Goal: Task Accomplishment & Management: Manage account settings

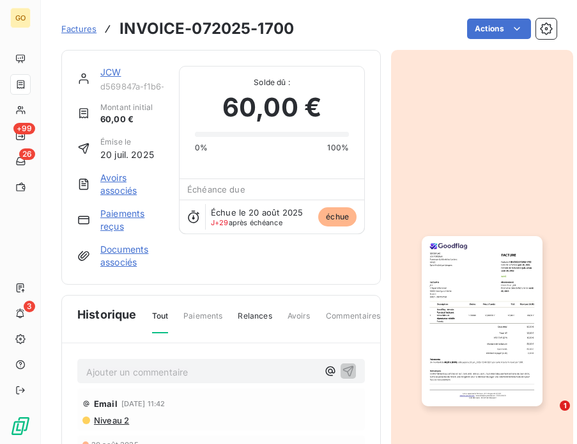
click at [78, 26] on span "Factures" at bounding box center [78, 29] width 35 height 10
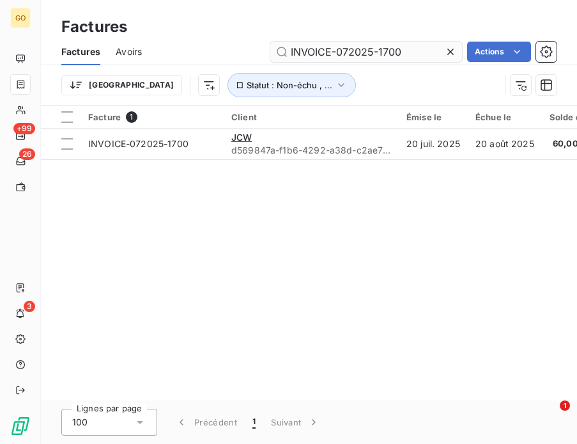
click at [397, 51] on input "INVOICE-072025-1700" at bounding box center [366, 52] width 192 height 20
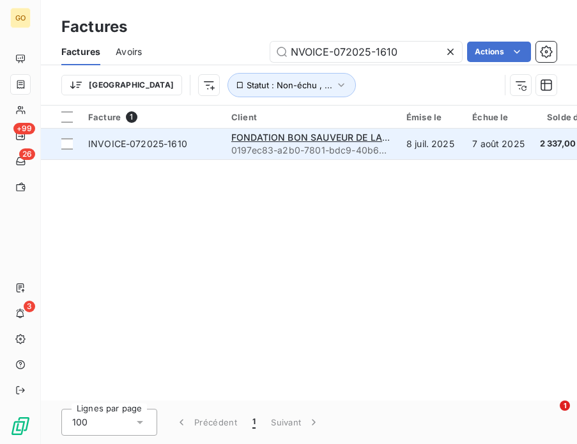
type input "NVOICE-072025-1610"
click at [397, 148] on td "FONDATION BON SAUVEUR DE LA MANCHE 0197ec83-a2b0-7801-bdc9-40b6a2a62ee6" at bounding box center [311, 143] width 175 height 31
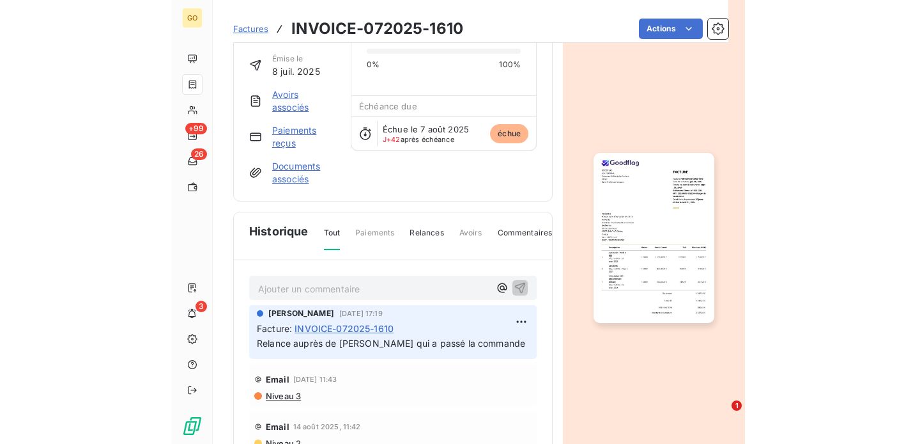
scroll to position [83, 0]
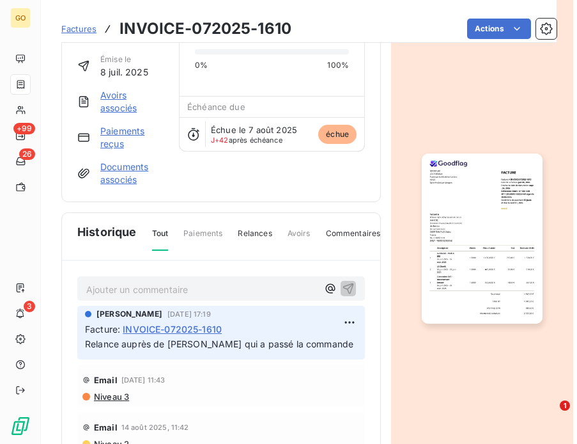
click at [212, 291] on p "Ajouter un commentaire ﻿" at bounding box center [201, 289] width 231 height 16
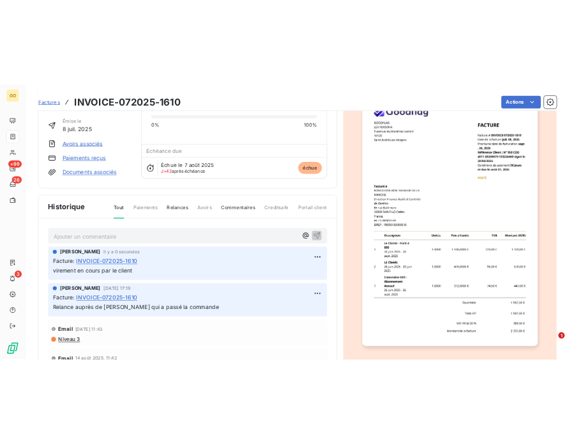
scroll to position [0, 0]
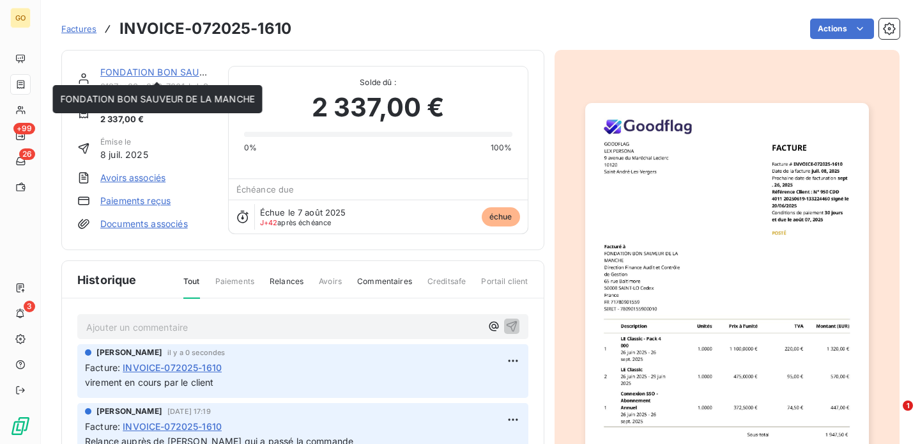
click at [164, 72] on link "FONDATION BON SAUVEUR DE LA MANCHE" at bounding box center [197, 71] width 194 height 11
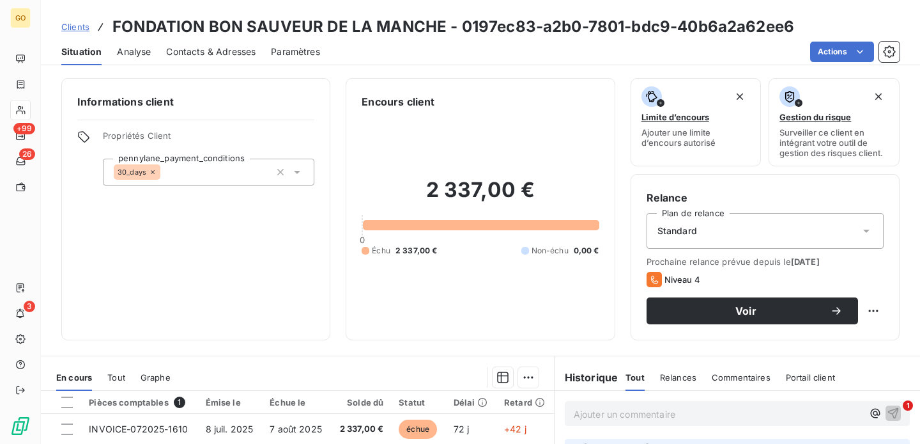
click at [224, 52] on span "Contacts & Adresses" at bounding box center [210, 51] width 89 height 13
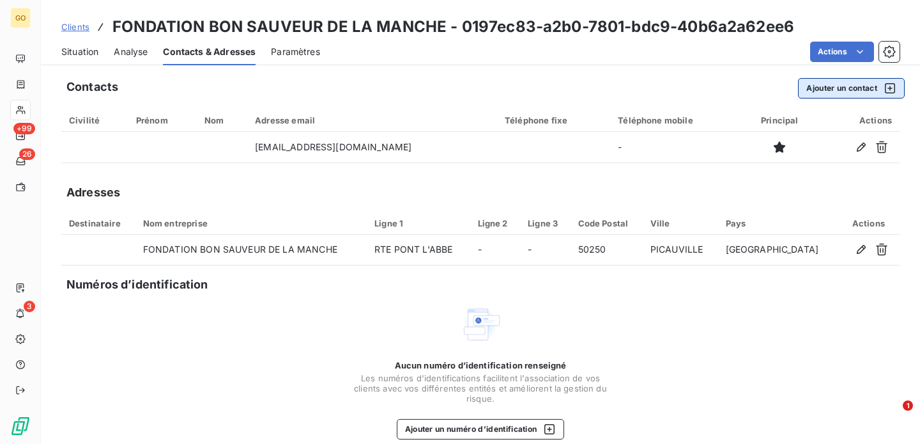
click at [576, 95] on button "Ajouter un contact" at bounding box center [851, 88] width 107 height 20
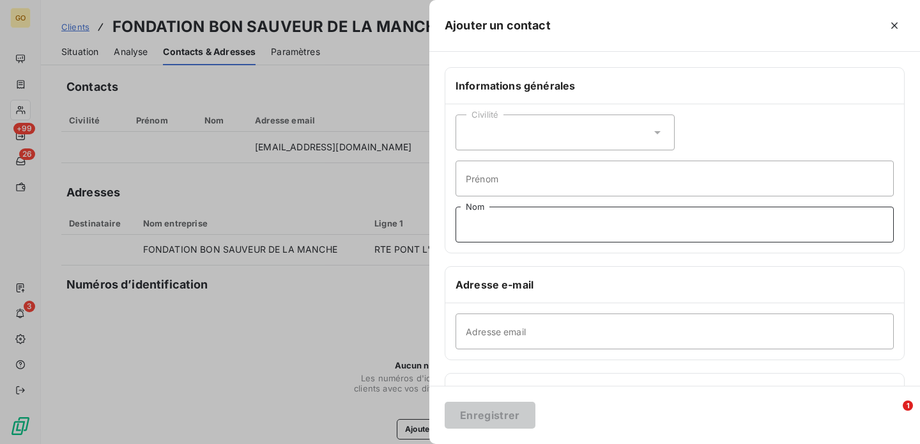
click at [508, 227] on input "Nom" at bounding box center [675, 224] width 438 height 36
paste input "[PERSON_NAME] <[EMAIL_ADDRESS][DOMAIN_NAME]>"
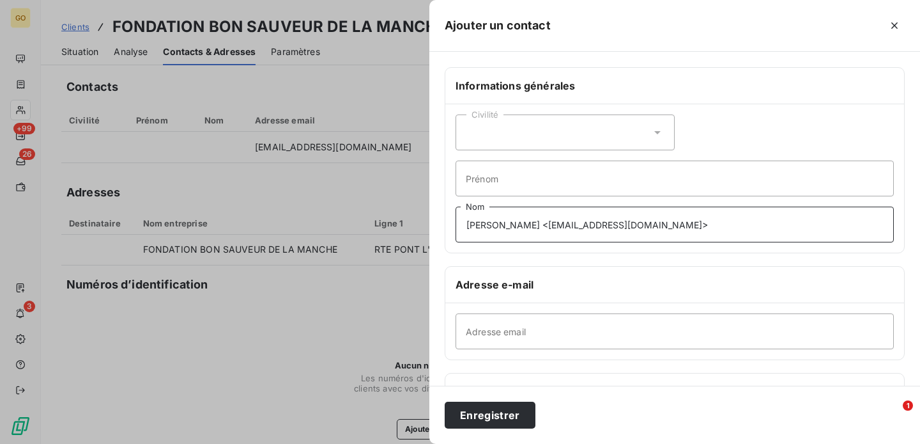
drag, startPoint x: 511, startPoint y: 227, endPoint x: 695, endPoint y: 236, distance: 184.3
click at [576, 236] on input "[PERSON_NAME] <[EMAIL_ADDRESS][DOMAIN_NAME]>" at bounding box center [675, 224] width 438 height 36
type input "BEAUFILS"
click at [576, 178] on input "Prénom" at bounding box center [675, 178] width 438 height 36
paste input "[PERSON_NAME] <[EMAIL_ADDRESS][DOMAIN_NAME]>"
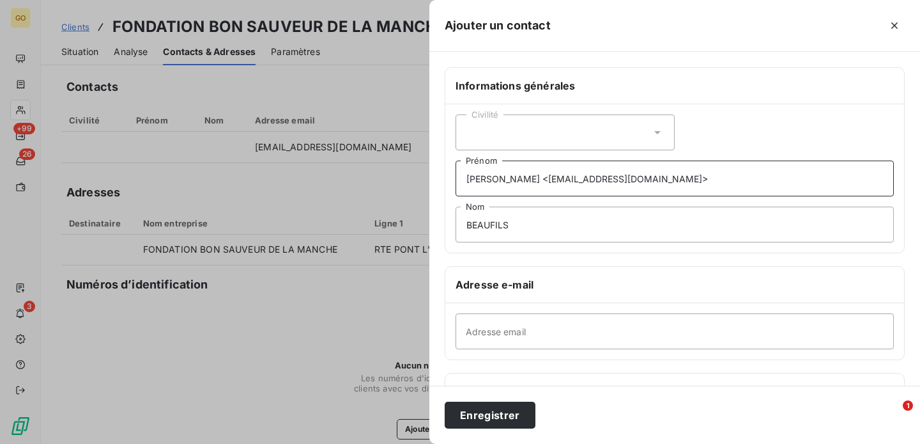
drag, startPoint x: 499, startPoint y: 176, endPoint x: 734, endPoint y: 175, distance: 234.5
click at [576, 177] on input "[PERSON_NAME] <[EMAIL_ADDRESS][DOMAIN_NAME]>" at bounding box center [675, 178] width 438 height 36
type input "Clotilde"
click at [567, 326] on input "Adresse email" at bounding box center [675, 331] width 438 height 36
paste input "<[EMAIL_ADDRESS][DOMAIN_NAME]>"
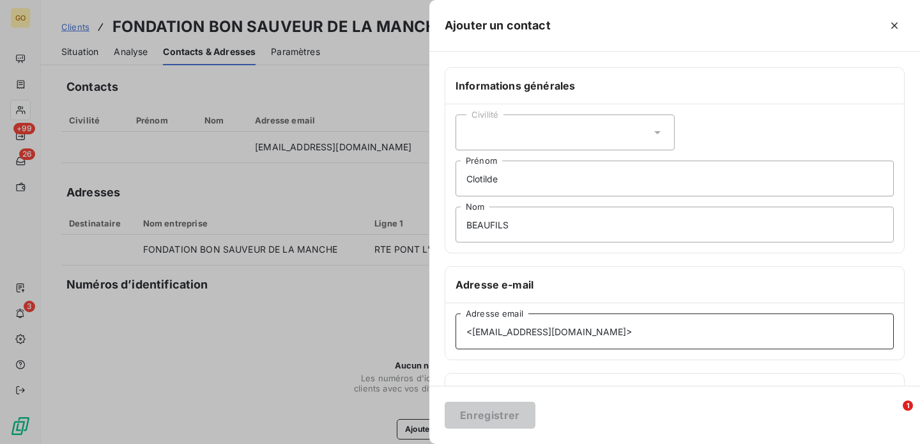
click at [476, 335] on input "<[EMAIL_ADDRESS][DOMAIN_NAME]>" at bounding box center [675, 331] width 438 height 36
click at [576, 333] on input "[EMAIL_ADDRESS][DOMAIN_NAME]>" at bounding box center [675, 331] width 438 height 36
type input "[EMAIL_ADDRESS][DOMAIN_NAME]"
click at [532, 127] on div "Civilité" at bounding box center [565, 132] width 219 height 36
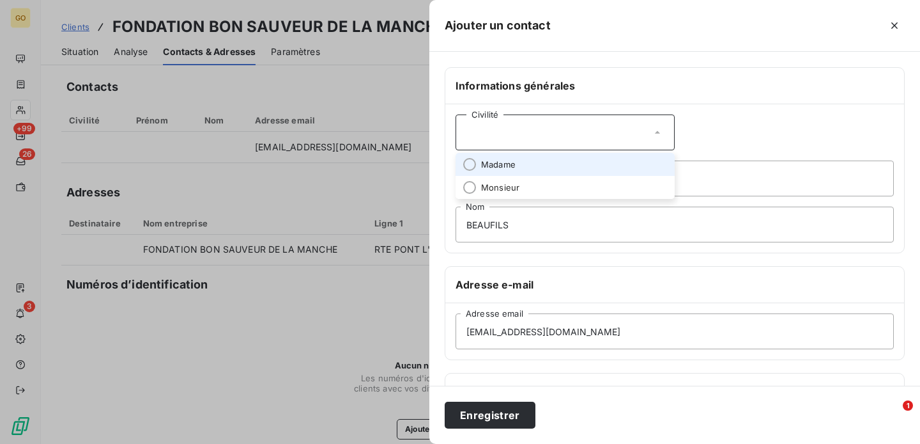
click at [513, 160] on span "Madame" at bounding box center [498, 164] width 35 height 12
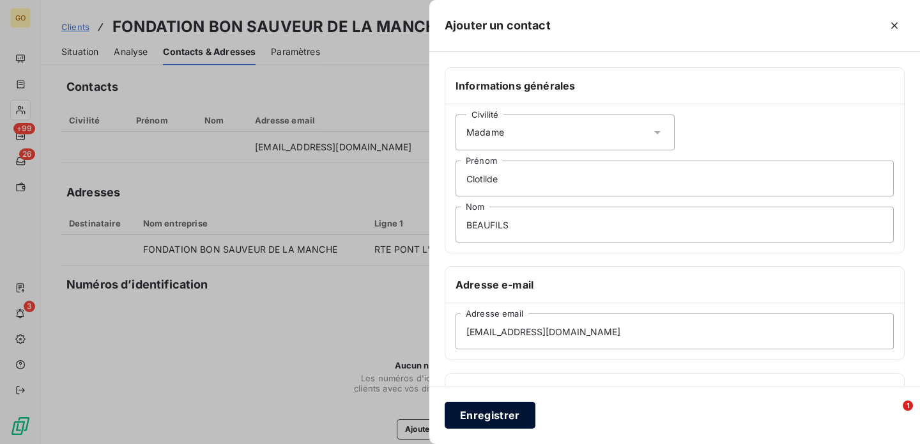
click at [511, 414] on button "Enregistrer" at bounding box center [490, 414] width 91 height 27
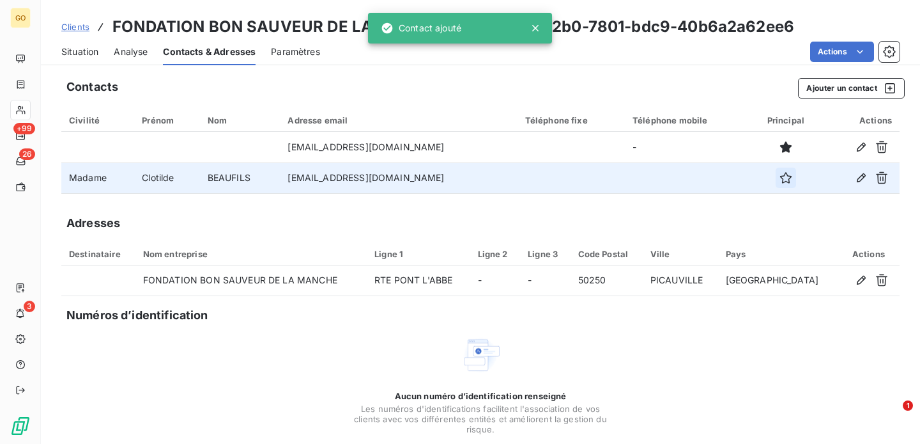
click at [576, 179] on icon "button" at bounding box center [786, 177] width 13 height 13
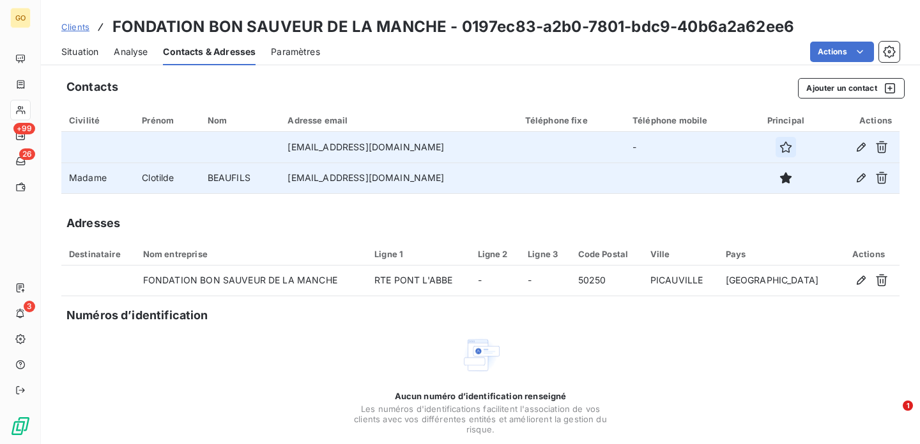
click at [576, 144] on icon "button" at bounding box center [786, 147] width 12 height 12
